Goal: Task Accomplishment & Management: Use online tool/utility

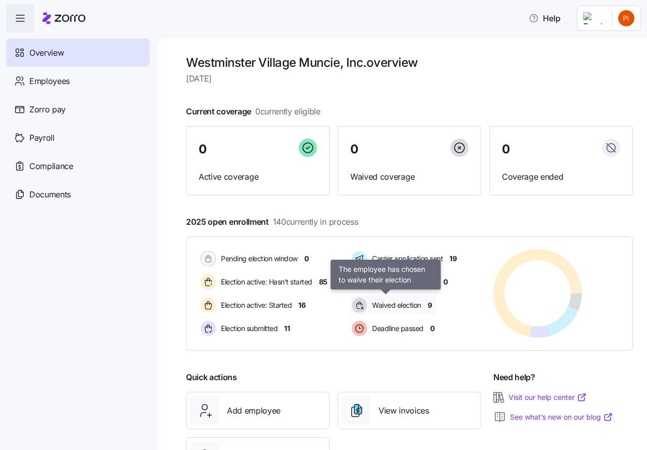
click at [386, 305] on span "Waived election" at bounding box center [395, 305] width 52 height 10
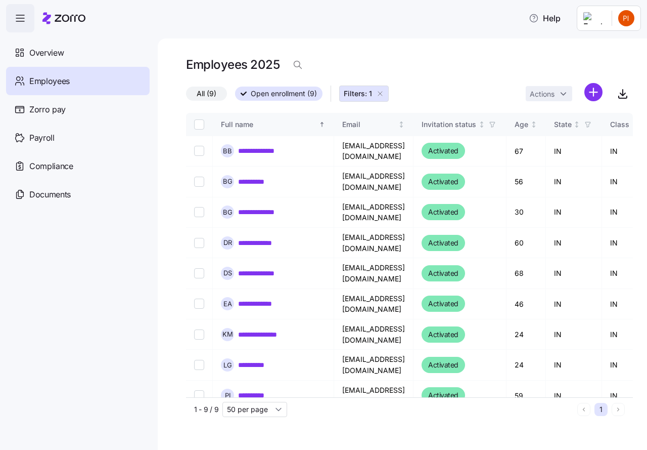
click at [381, 92] on icon "button" at bounding box center [380, 93] width 8 height 8
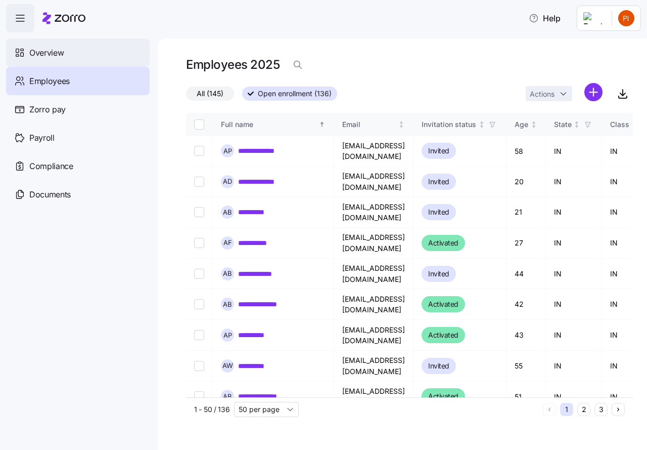
click at [40, 51] on span "Overview" at bounding box center [46, 53] width 34 height 13
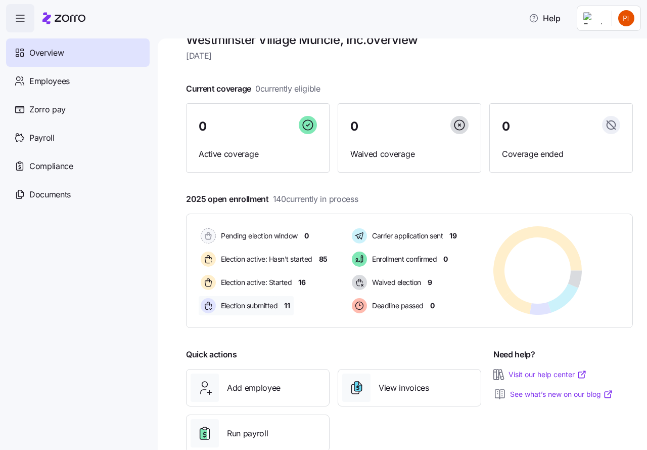
scroll to position [25, 0]
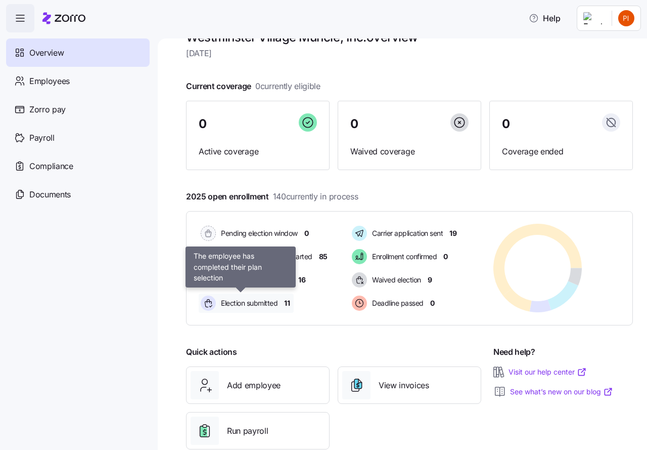
click at [262, 303] on span "Election submitted" at bounding box center [248, 303] width 60 height 10
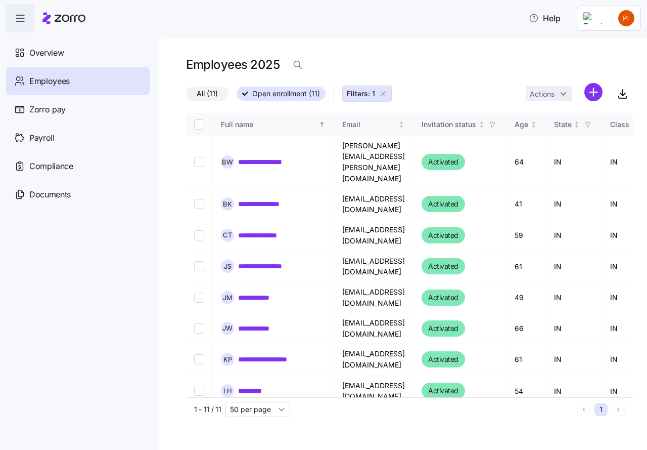
click at [383, 94] on icon "button" at bounding box center [383, 93] width 8 height 8
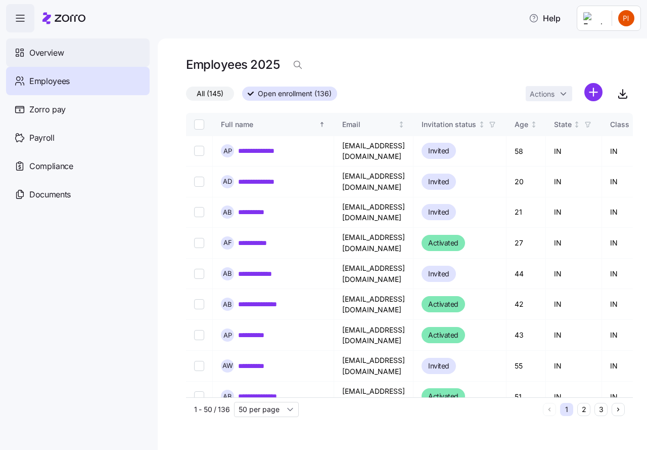
click at [44, 52] on span "Overview" at bounding box center [46, 53] width 34 height 13
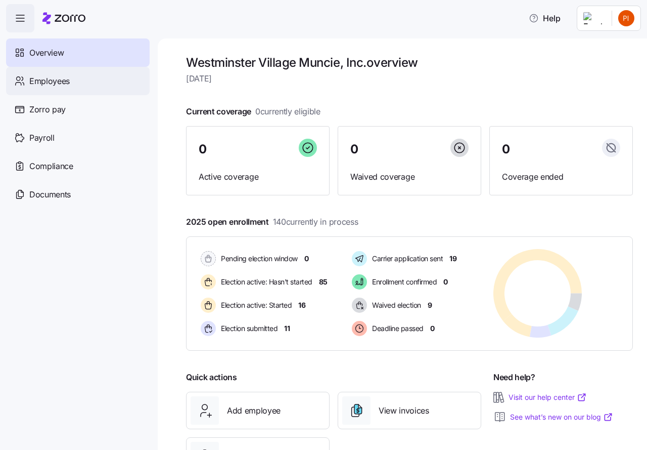
click at [48, 82] on span "Employees" at bounding box center [49, 81] width 40 height 13
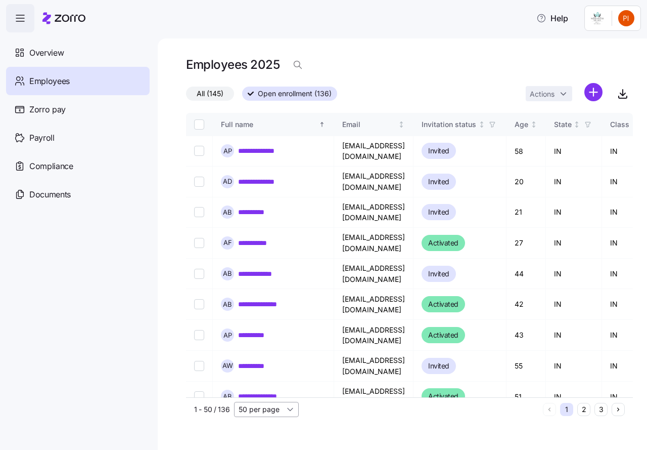
click at [290, 411] on input "50 per page" at bounding box center [266, 408] width 65 height 15
click at [271, 387] on span "150 per page" at bounding box center [264, 385] width 44 height 11
type input "150 per page"
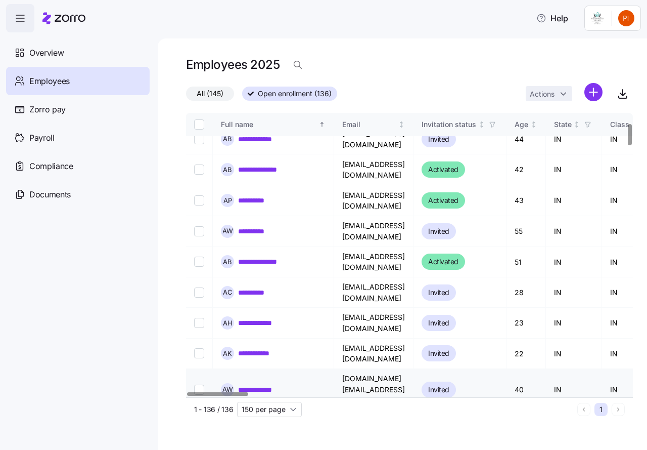
scroll to position [139, 0]
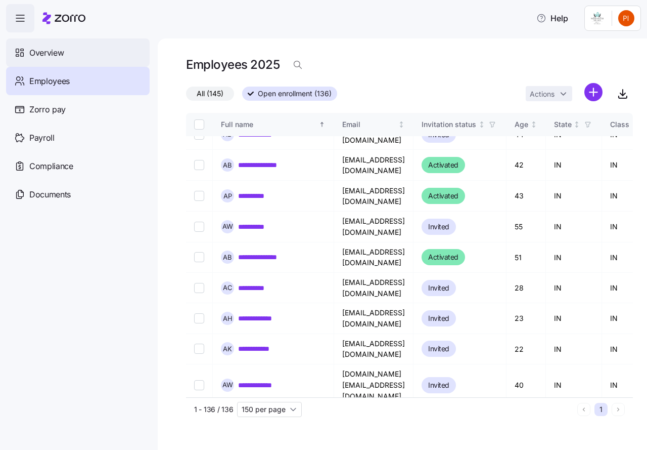
click at [49, 52] on span "Overview" at bounding box center [46, 53] width 34 height 13
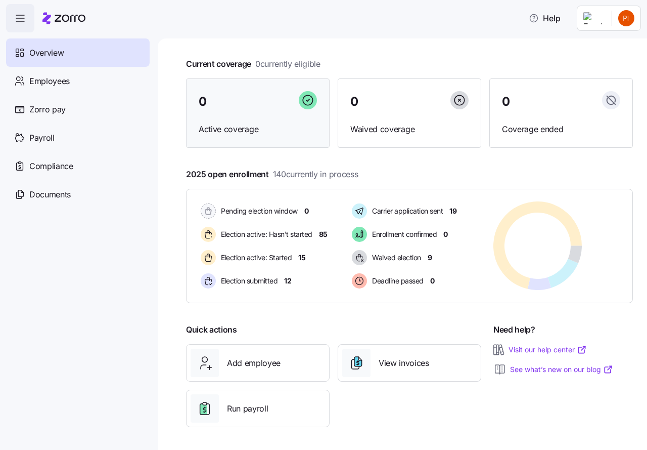
scroll to position [49, 0]
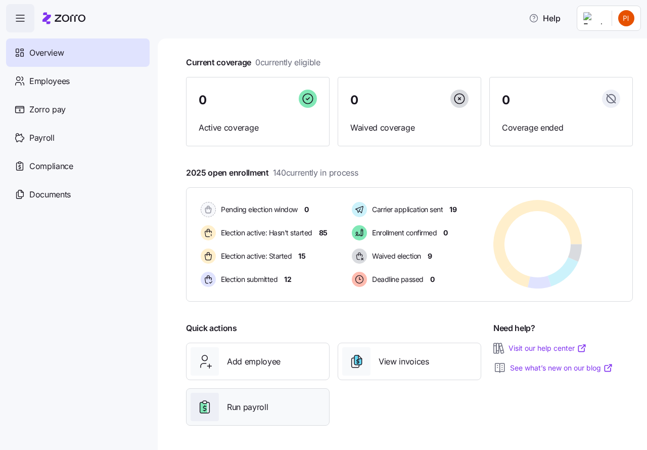
click at [258, 407] on span "Run payroll" at bounding box center [247, 406] width 41 height 13
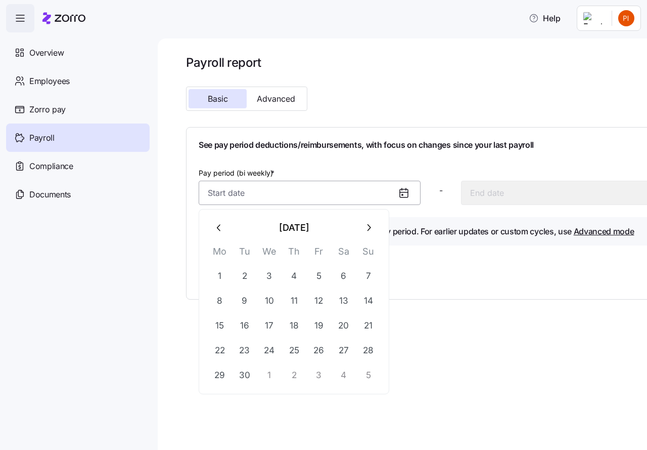
click at [395, 194] on input "Pay period (bi weekly) *" at bounding box center [310, 193] width 222 height 24
click at [242, 373] on button "30" at bounding box center [245, 375] width 24 height 24
type input "September 30, 2025"
type input "October 13, 2025"
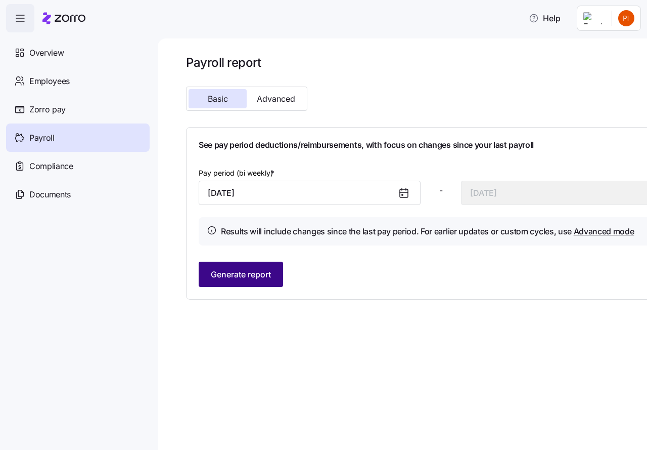
click at [260, 277] on span "Generate report" at bounding box center [241, 274] width 60 height 12
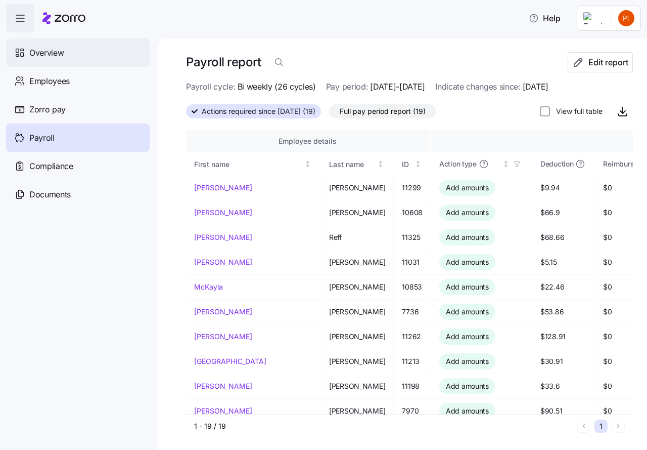
click at [63, 52] on span "Overview" at bounding box center [46, 53] width 34 height 13
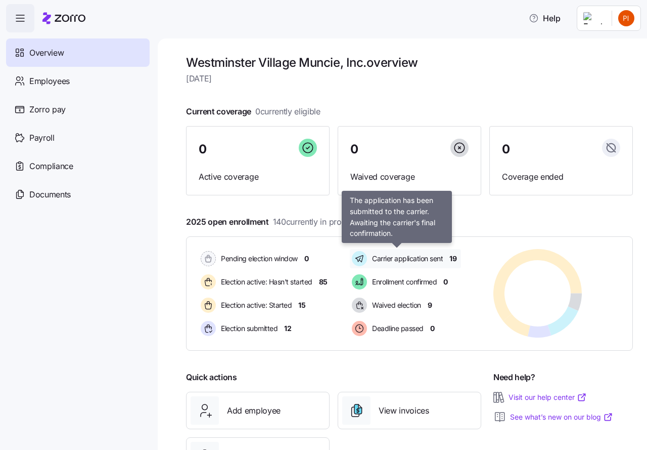
click at [428, 258] on span "Carrier application sent" at bounding box center [406, 258] width 74 height 10
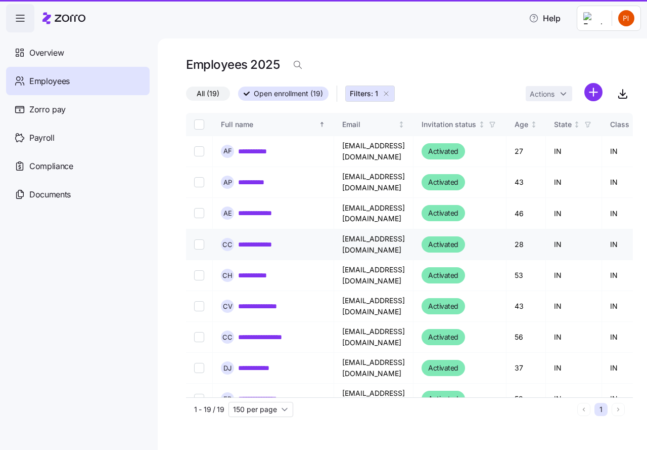
type input "50 per page"
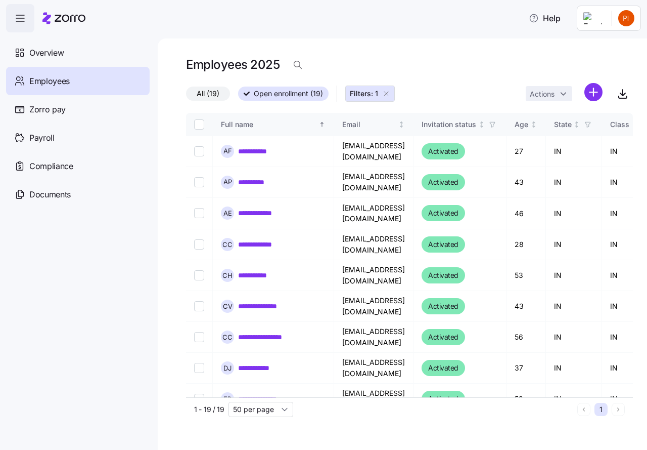
click at [386, 94] on icon "button" at bounding box center [386, 93] width 8 height 8
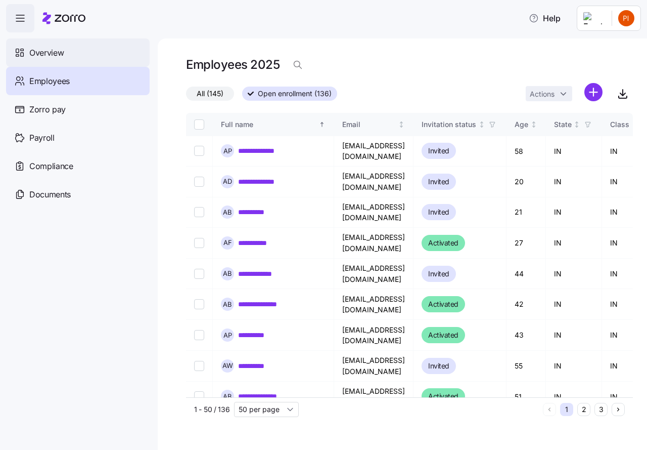
click at [55, 50] on span "Overview" at bounding box center [46, 53] width 34 height 13
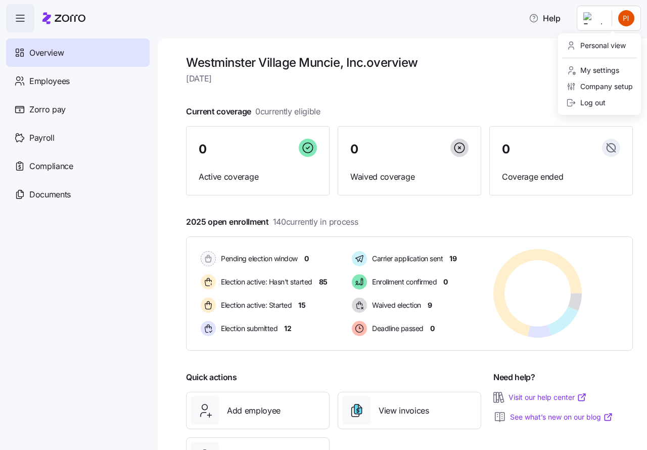
click at [629, 22] on html "Help Overview Employees Zorro pay Payroll Compliance Documents Westminster Vill…" at bounding box center [323, 221] width 647 height 443
click at [607, 102] on div "Log out" at bounding box center [599, 103] width 75 height 16
